Goal: Task Accomplishment & Management: Use online tool/utility

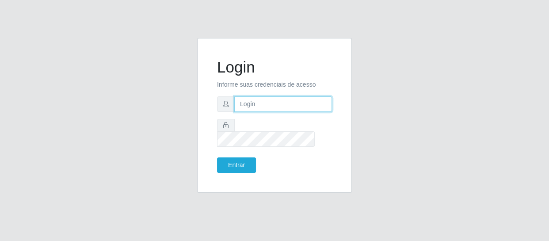
click at [240, 112] on input "text" at bounding box center [283, 103] width 98 height 15
type input "[EMAIL_ADDRESS][DOMAIN_NAME]"
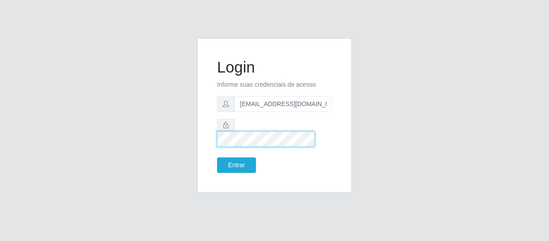
click at [217, 157] on button "Entrar" at bounding box center [236, 164] width 39 height 15
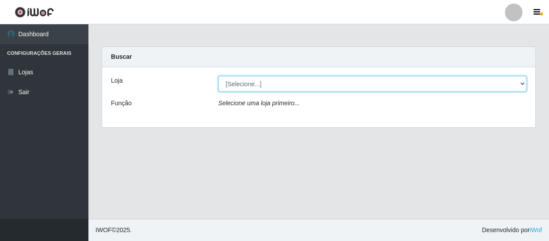
click at [260, 84] on select "[Selecione...] SuperFácil Atacado - São Gonçalo do Amarante" at bounding box center [373, 83] width 309 height 15
select select "408"
click at [219, 76] on select "[Selecione...] SuperFácil Atacado - São Gonçalo do Amarante" at bounding box center [373, 83] width 309 height 15
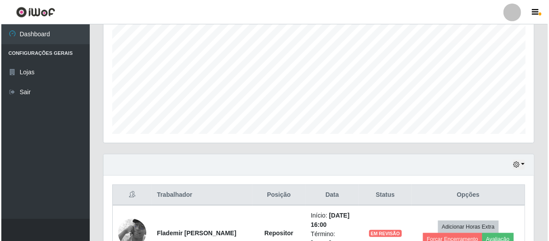
scroll to position [241, 0]
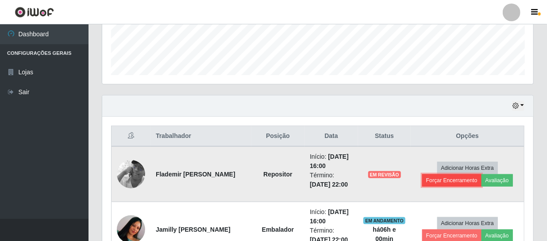
click at [445, 180] on button "Forçar Encerramento" at bounding box center [451, 180] width 59 height 12
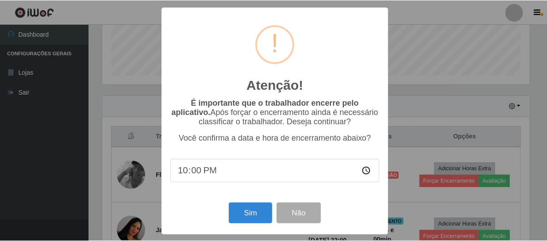
scroll to position [184, 427]
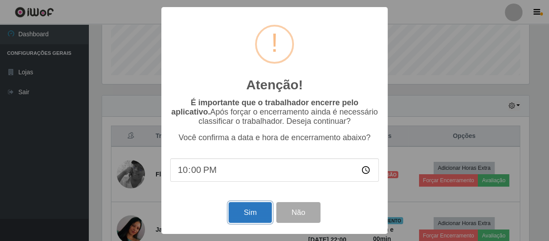
click at [258, 212] on button "Sim" at bounding box center [250, 212] width 43 height 21
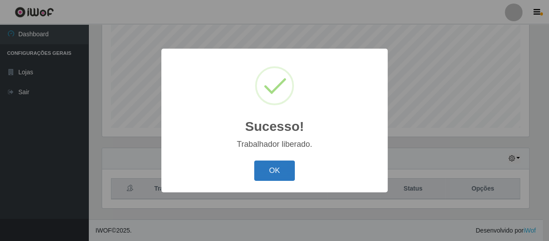
click at [288, 172] on button "OK" at bounding box center [274, 171] width 41 height 21
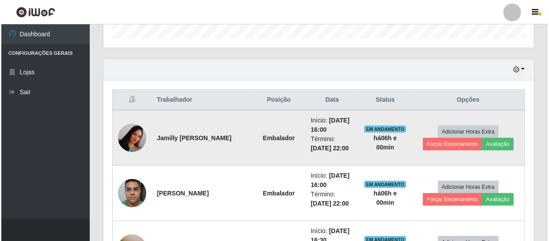
scroll to position [309, 0]
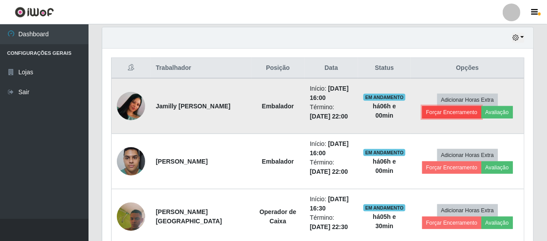
click at [448, 109] on button "Forçar Encerramento" at bounding box center [451, 112] width 59 height 12
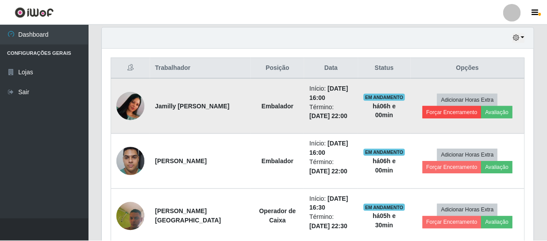
scroll to position [184, 427]
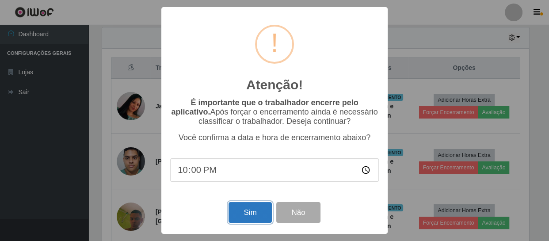
click at [252, 212] on button "Sim" at bounding box center [250, 212] width 43 height 21
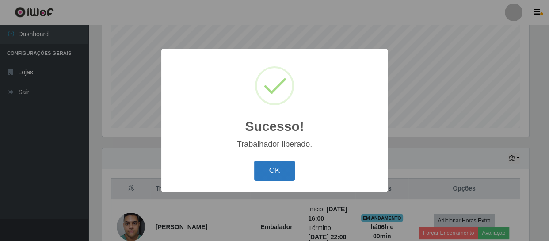
click at [284, 172] on button "OK" at bounding box center [274, 171] width 41 height 21
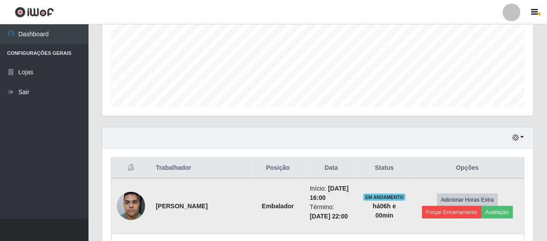
scroll to position [229, 0]
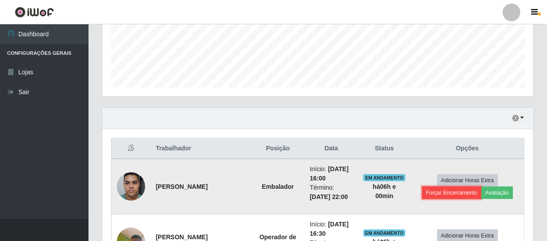
click at [446, 194] on button "Forçar Encerramento" at bounding box center [451, 193] width 59 height 12
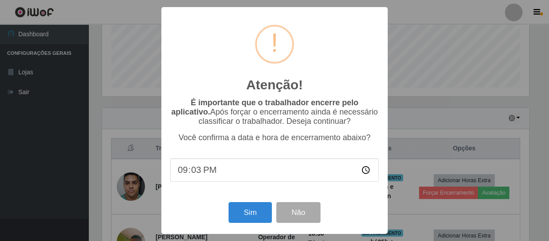
type input "21:35"
click at [238, 212] on button "Sim" at bounding box center [250, 212] width 43 height 21
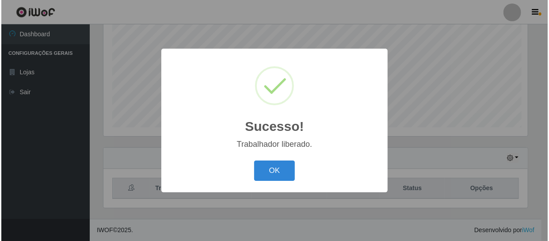
scroll to position [0, 0]
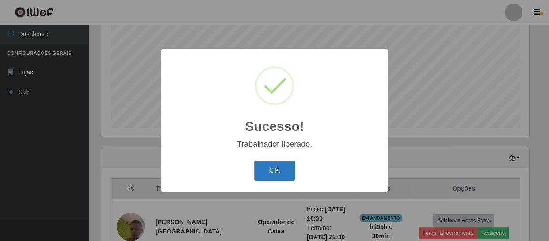
click at [278, 165] on button "OK" at bounding box center [274, 171] width 41 height 21
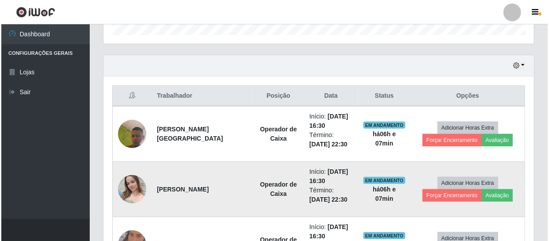
scroll to position [309, 0]
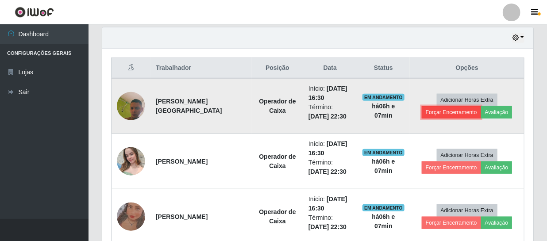
click at [454, 110] on button "Forçar Encerramento" at bounding box center [451, 112] width 59 height 12
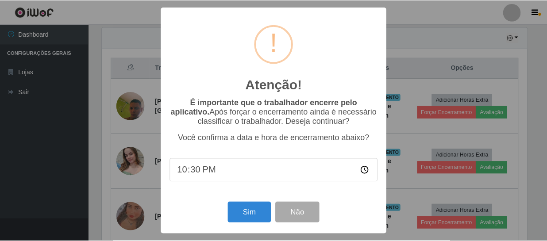
scroll to position [184, 427]
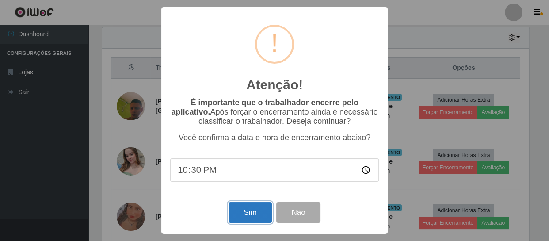
click at [249, 210] on button "Sim" at bounding box center [250, 212] width 43 height 21
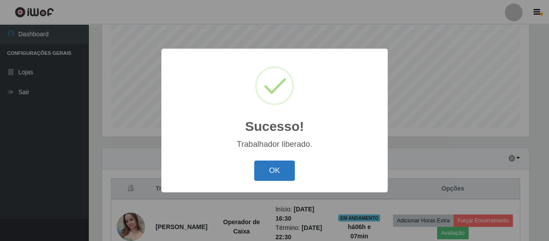
click at [261, 171] on button "OK" at bounding box center [274, 171] width 41 height 21
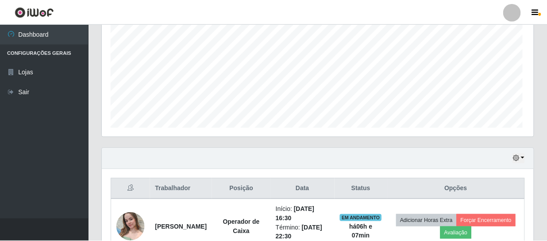
scroll to position [184, 431]
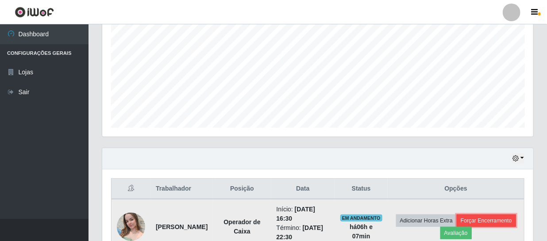
click at [457, 227] on button "Forçar Encerramento" at bounding box center [486, 221] width 59 height 12
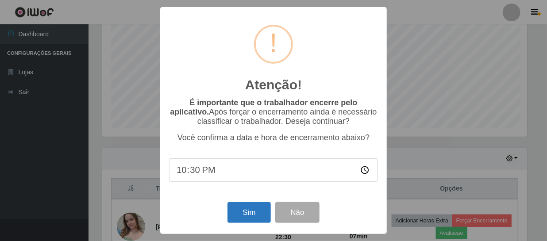
scroll to position [184, 427]
click at [237, 211] on button "Sim" at bounding box center [250, 212] width 43 height 21
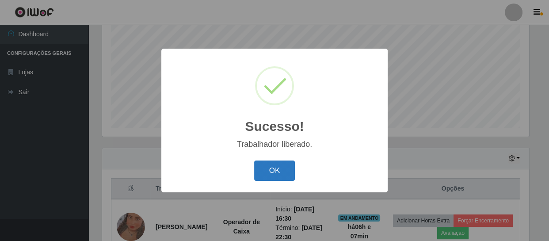
click at [294, 168] on button "OK" at bounding box center [274, 171] width 41 height 21
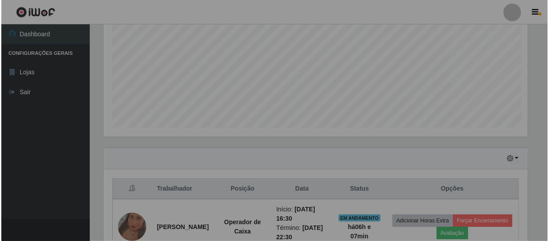
scroll to position [184, 431]
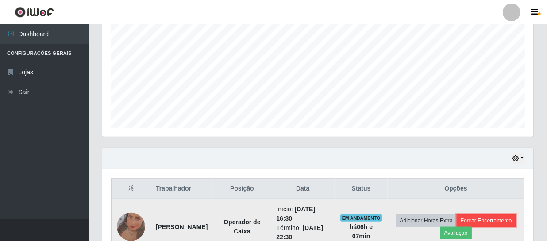
click at [457, 227] on button "Forçar Encerramento" at bounding box center [486, 221] width 59 height 12
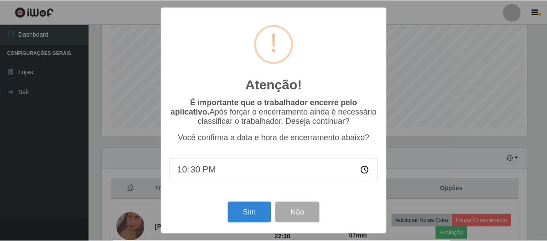
scroll to position [184, 427]
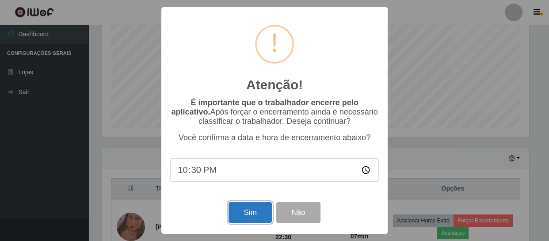
click at [248, 208] on button "Sim" at bounding box center [250, 212] width 43 height 21
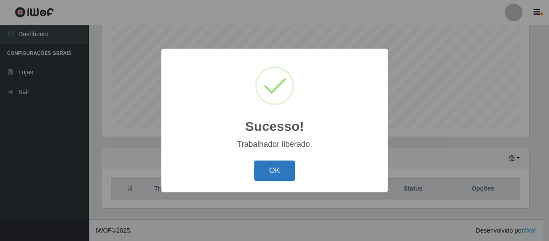
click at [272, 177] on button "OK" at bounding box center [274, 171] width 41 height 21
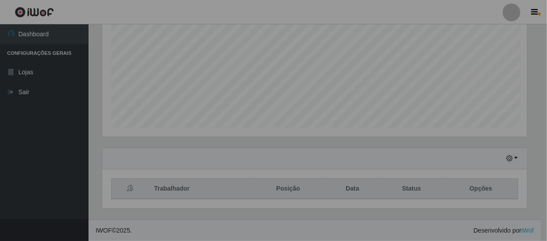
scroll to position [184, 431]
